Goal: Transaction & Acquisition: Obtain resource

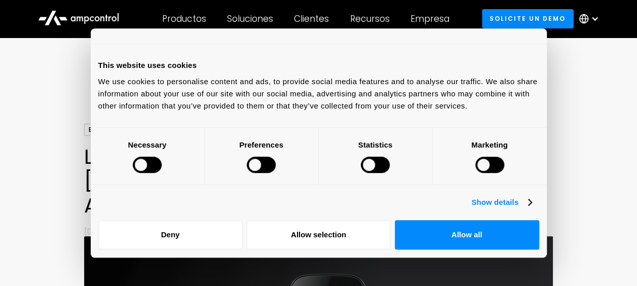
click at [351, 62] on div "This website uses cookies" at bounding box center [318, 65] width 441 height 12
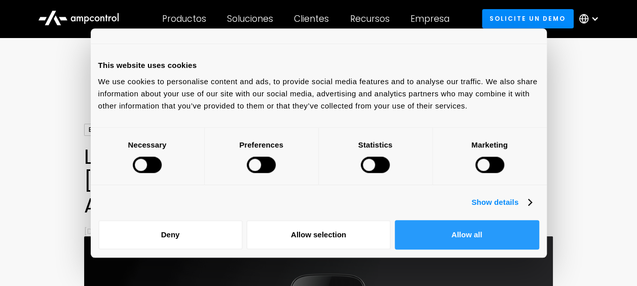
click at [468, 239] on button "Allow all" at bounding box center [467, 234] width 144 height 29
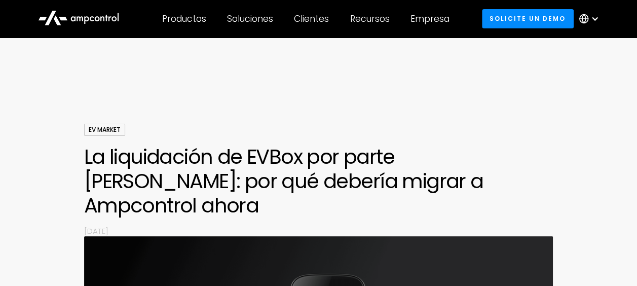
click at [518, 102] on div at bounding box center [318, 93] width 637 height 61
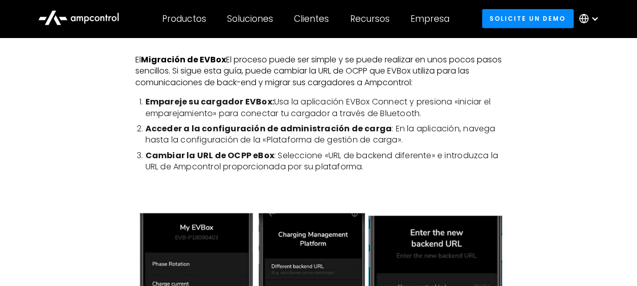
scroll to position [1217, 0]
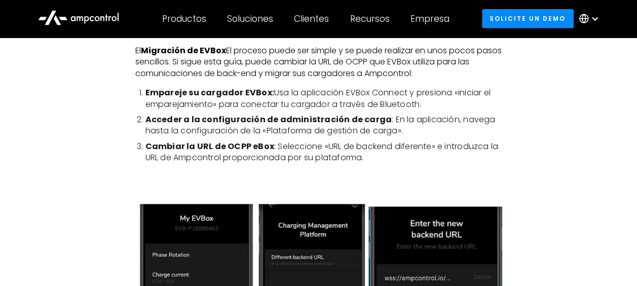
click at [596, 19] on div at bounding box center [595, 19] width 8 height 8
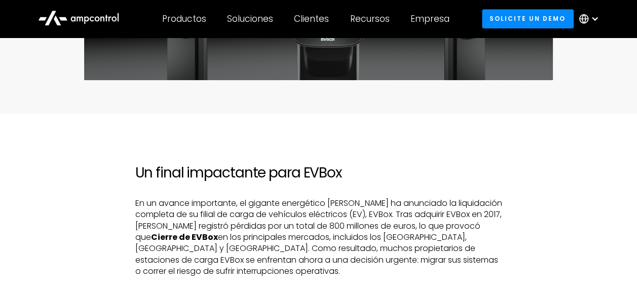
scroll to position [406, 0]
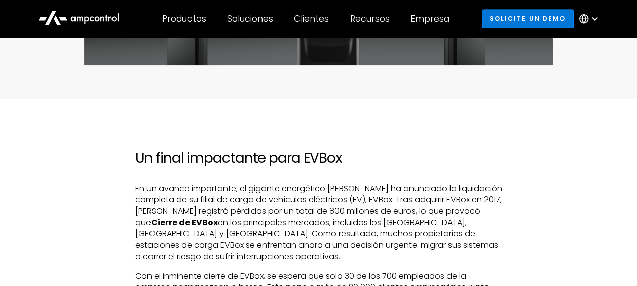
click at [555, 18] on link "Solicite un demo" at bounding box center [528, 18] width 92 height 19
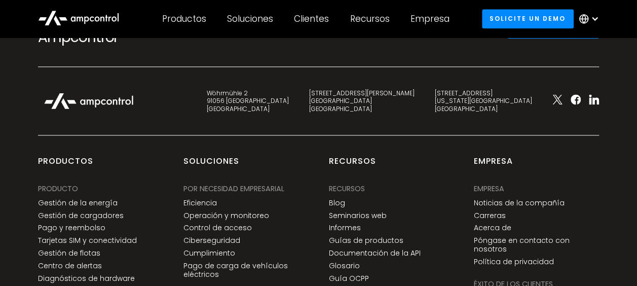
scroll to position [659, 0]
